Goal: Information Seeking & Learning: Find specific fact

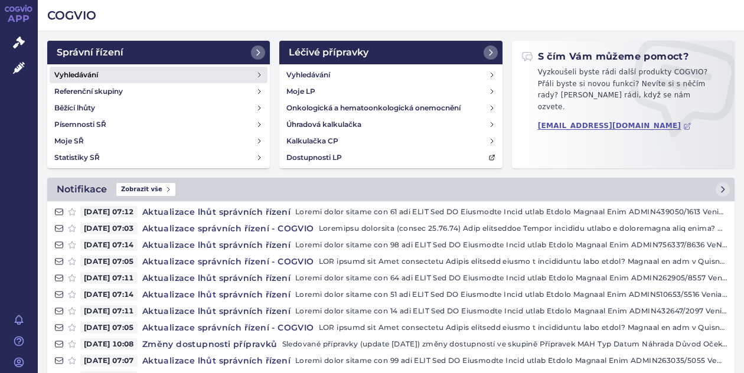
click at [81, 68] on link "Vyhledávání" at bounding box center [159, 75] width 218 height 17
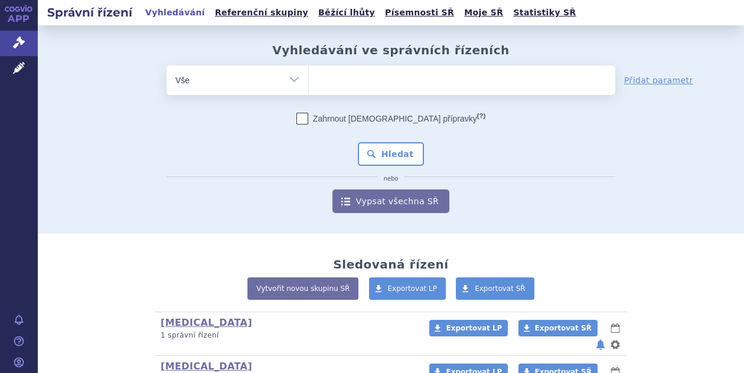
click at [342, 82] on ul at bounding box center [462, 78] width 306 height 25
click at [309, 82] on select at bounding box center [308, 80] width 1 height 30
type input "ki"
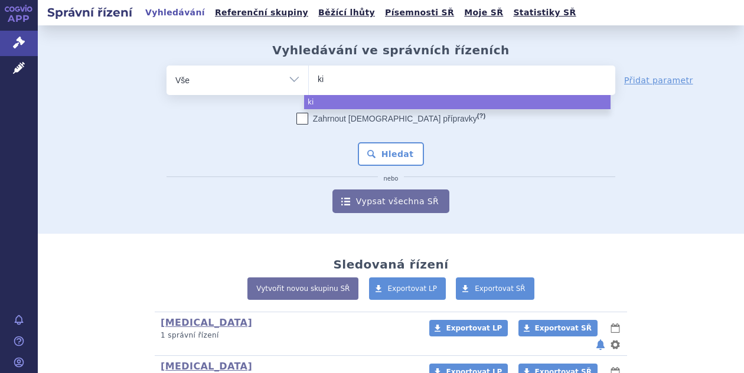
type input "kis"
type input "kisq"
type input "kisqa"
type input "kisqali"
select select "kisqali"
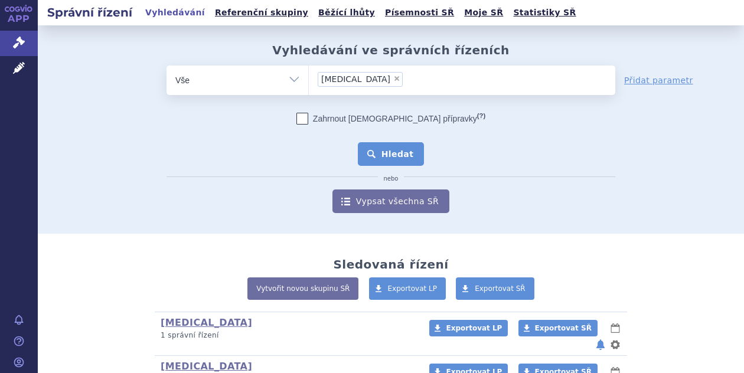
click at [377, 153] on button "Hledat" at bounding box center [391, 154] width 67 height 24
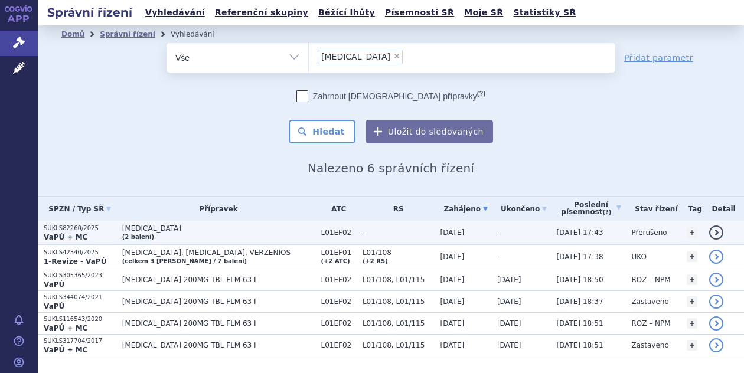
click at [58, 231] on p "SUKLS82260/2025" at bounding box center [80, 228] width 73 height 8
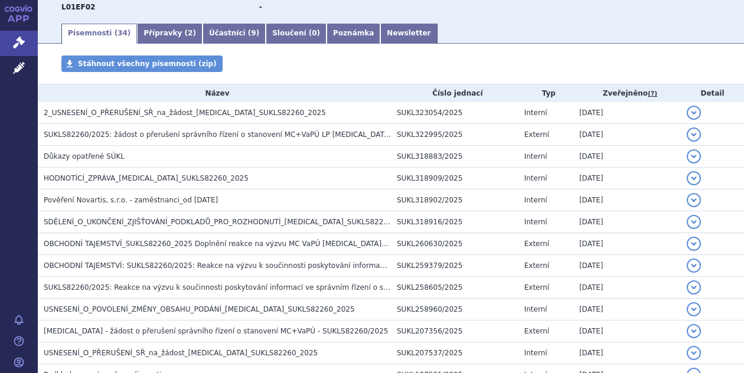
scroll to position [177, 0]
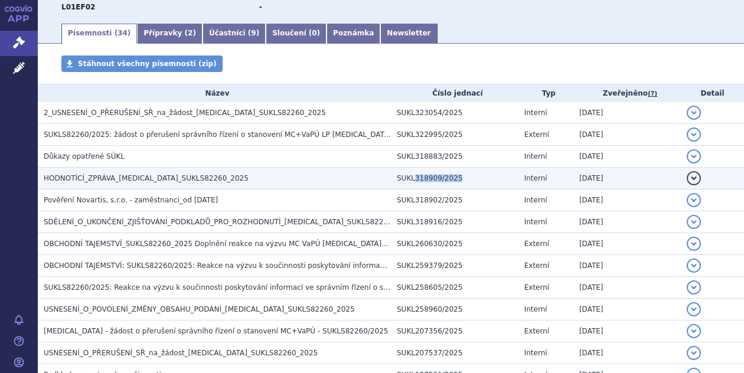
drag, startPoint x: 409, startPoint y: 179, endPoint x: 453, endPoint y: 186, distance: 45.4
click at [453, 186] on td "SUKL318909/2025" at bounding box center [455, 179] width 128 height 22
copy td "318909/2025"
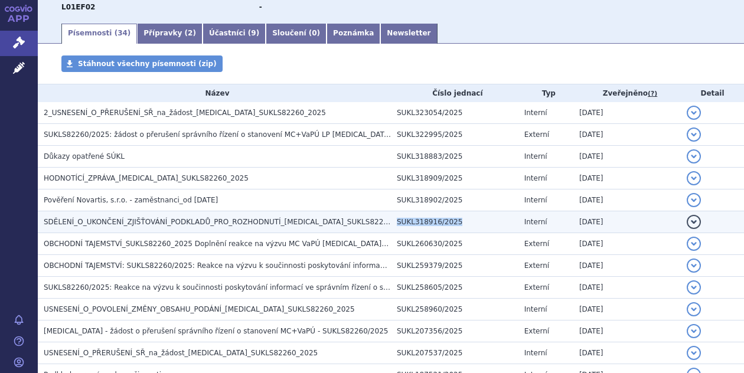
drag, startPoint x: 391, startPoint y: 220, endPoint x: 449, endPoint y: 223, distance: 57.4
click at [449, 223] on td "SUKL318916/2025" at bounding box center [455, 222] width 128 height 22
copy td "SUKL318916/2025"
